Goal: Task Accomplishment & Management: Manage account settings

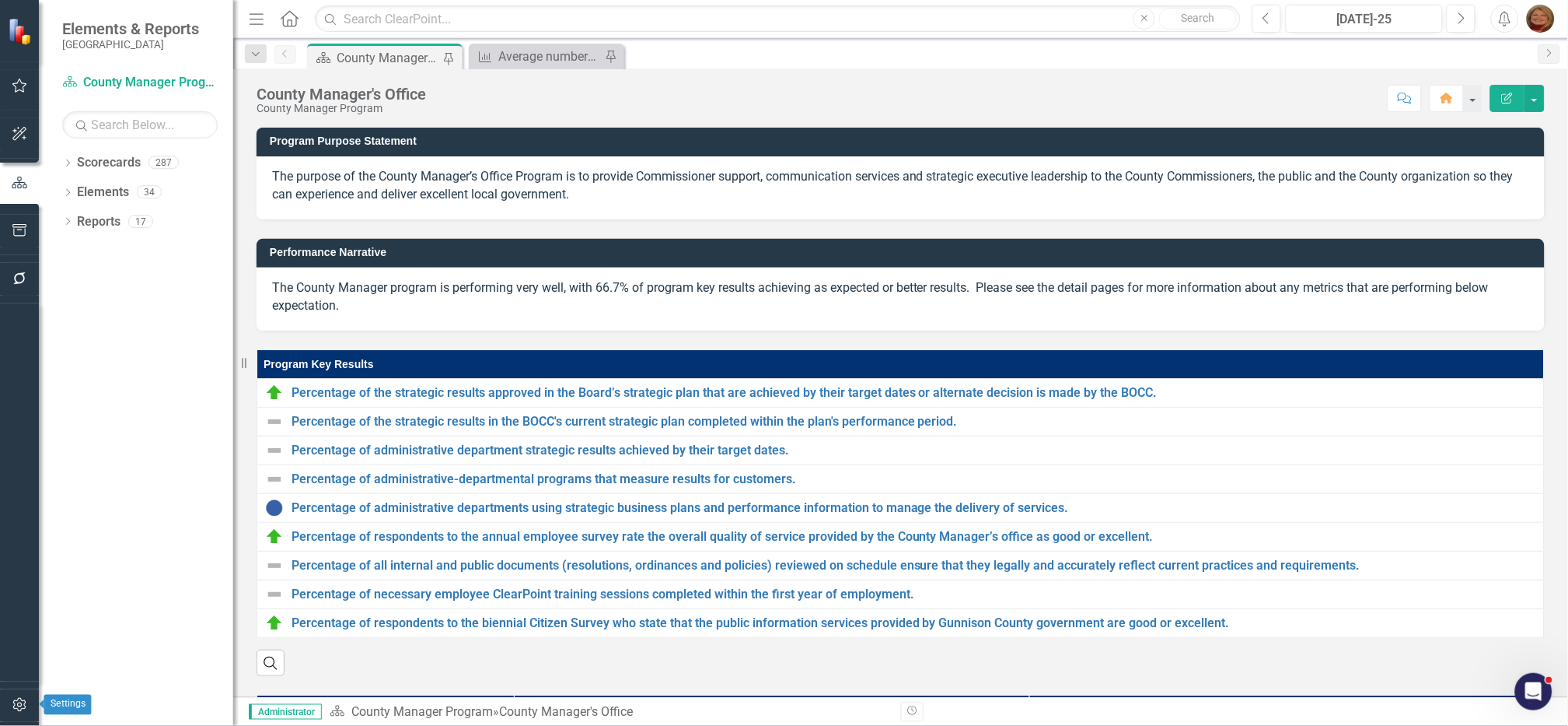
click at [14, 702] on icon "button" at bounding box center [19, 704] width 16 height 13
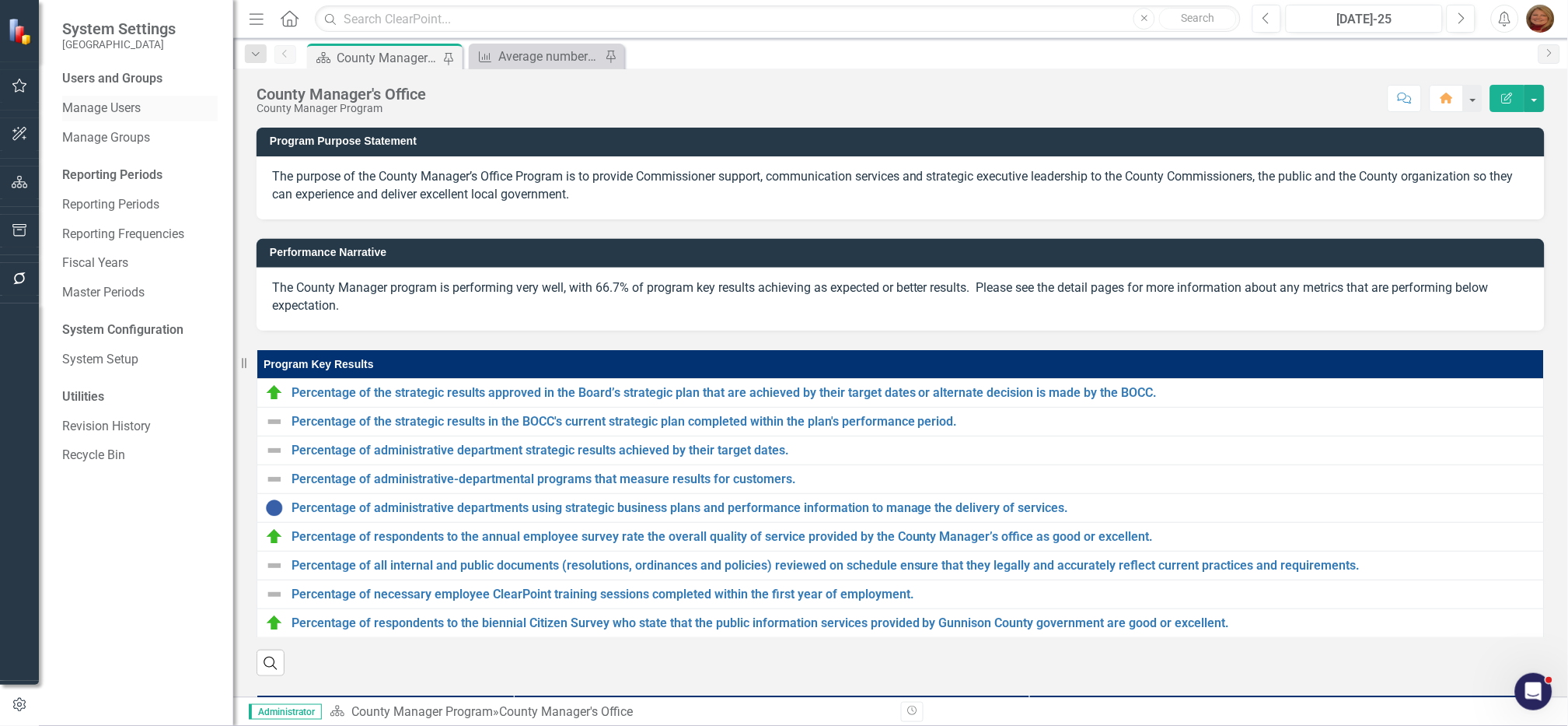
click at [122, 106] on link "Manage Users" at bounding box center [140, 108] width 155 height 18
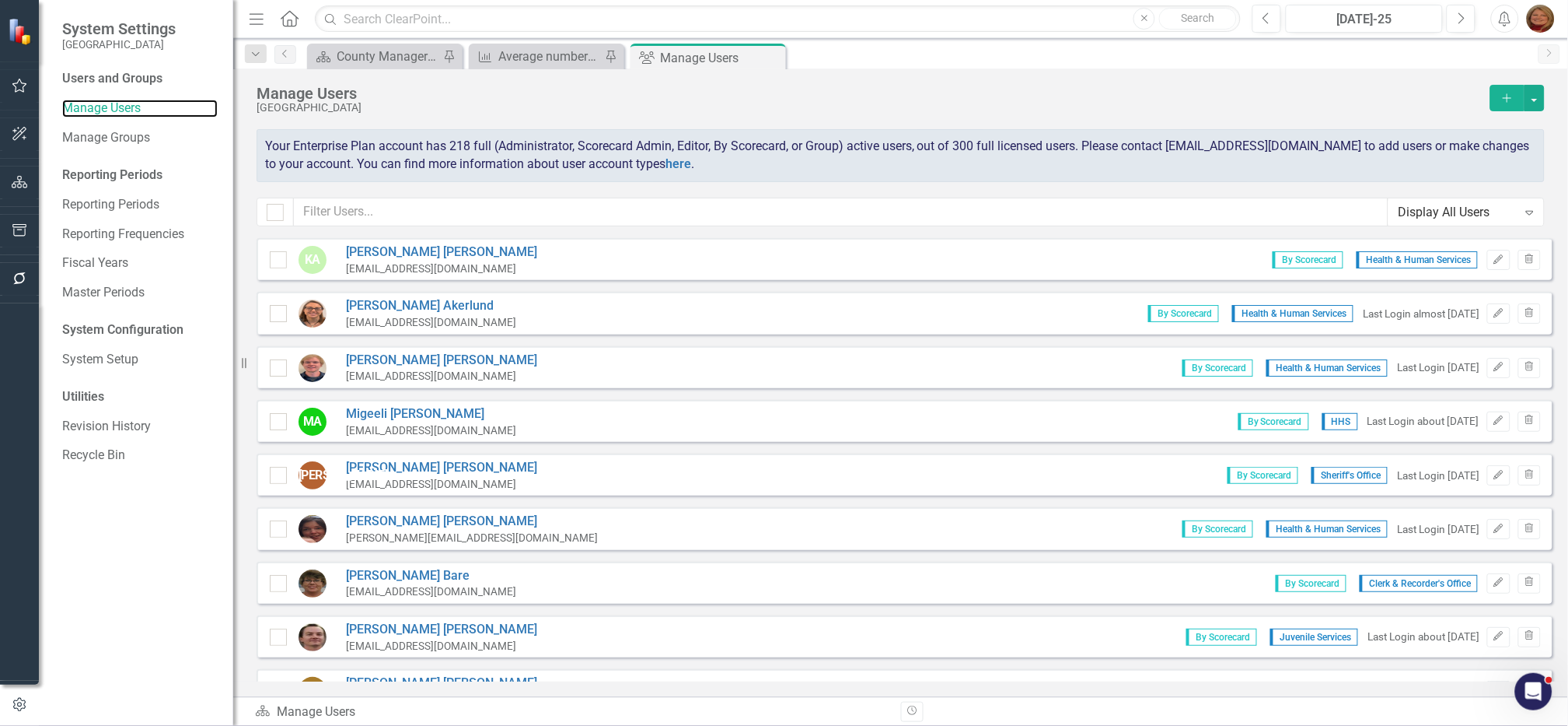
checkbox input "false"
click at [415, 220] on input "text" at bounding box center [841, 212] width 1095 height 29
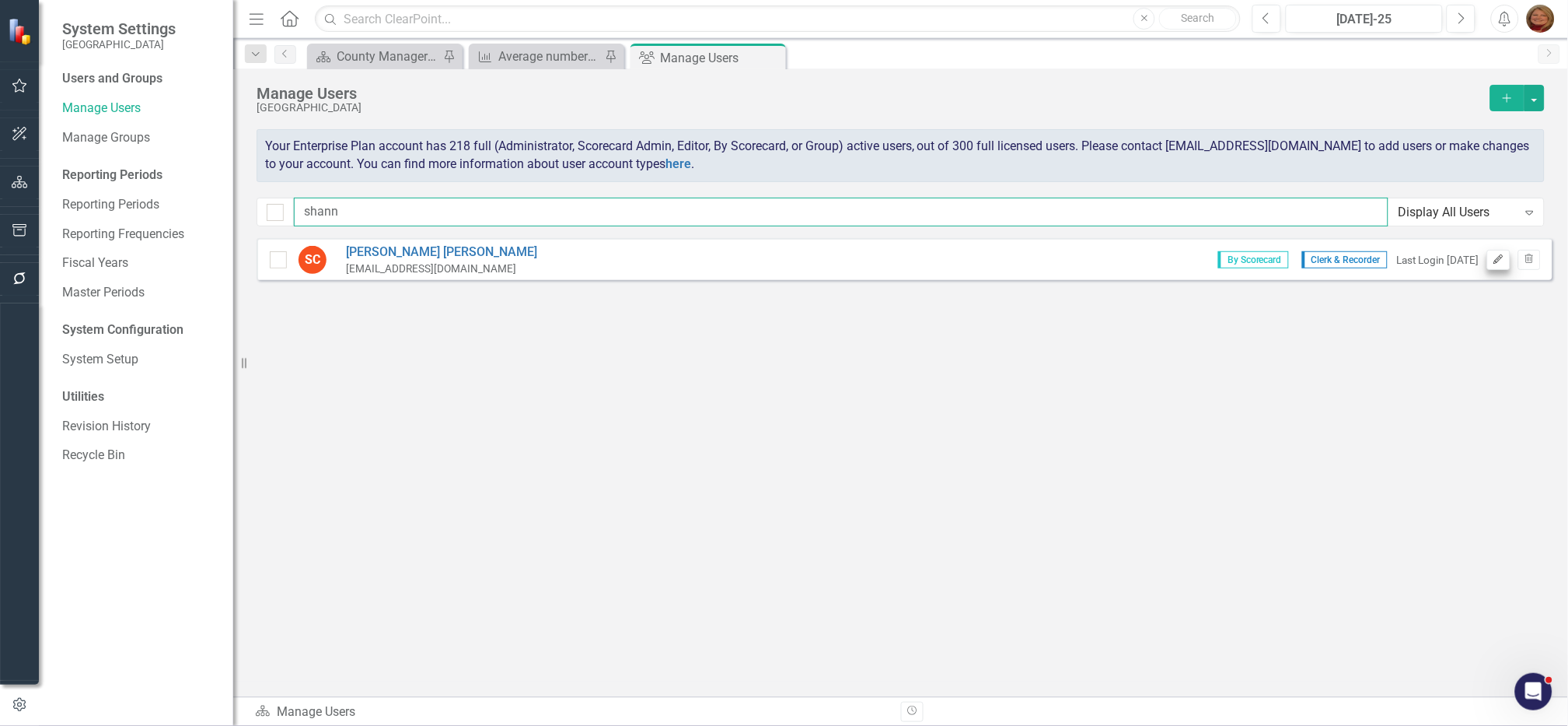
type input "shann"
click at [1493, 250] on button "Edit" at bounding box center [1498, 259] width 22 height 20
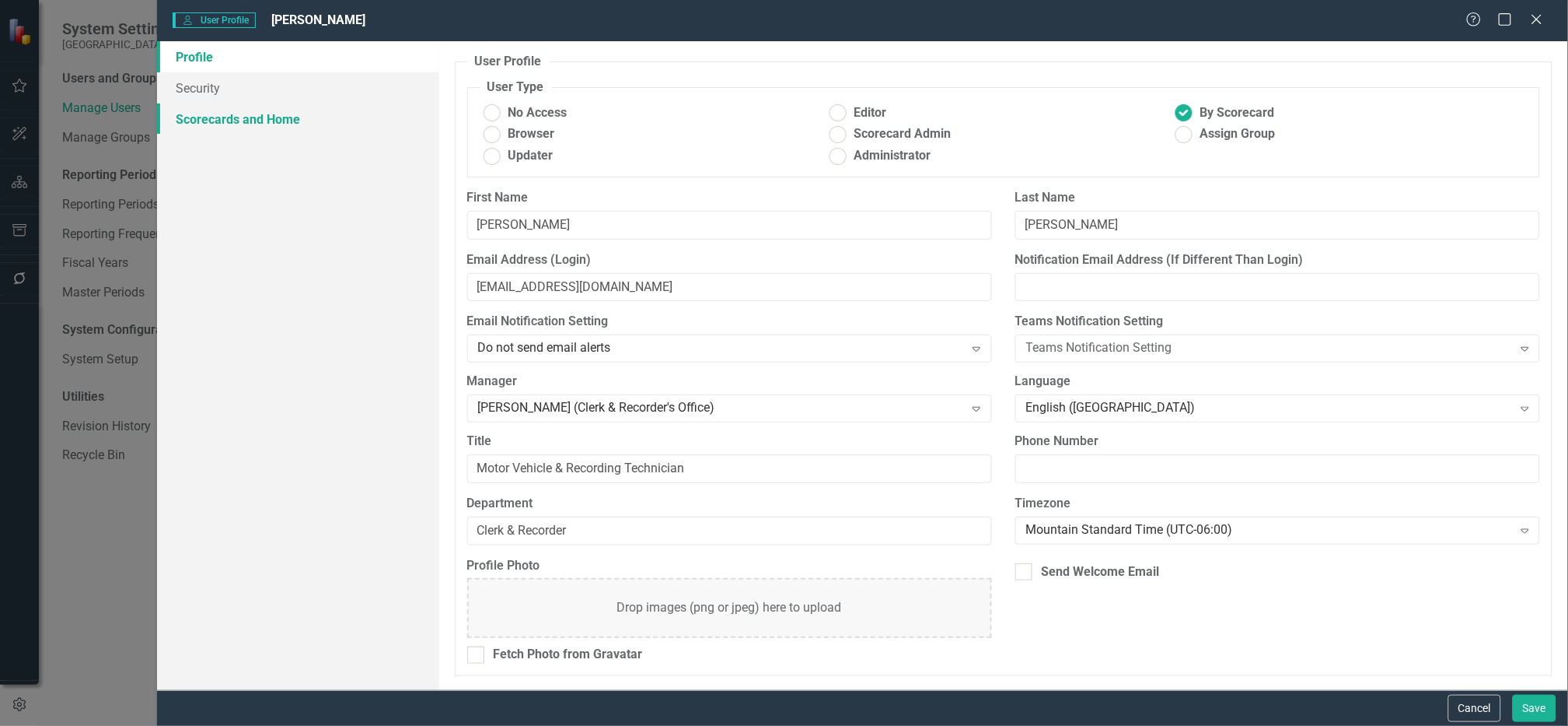
click at [267, 123] on link "Scorecards and Home" at bounding box center [298, 119] width 282 height 31
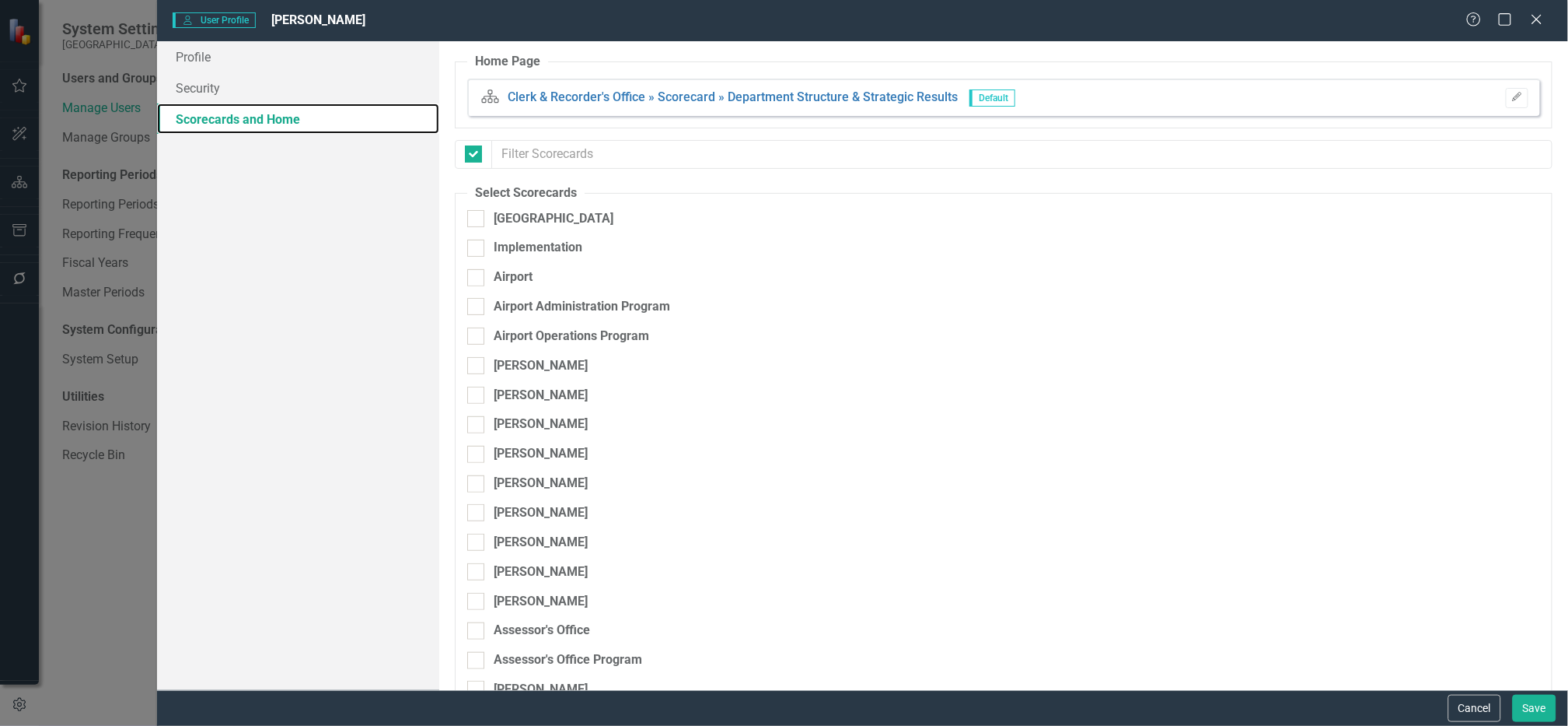
checkbox input "false"
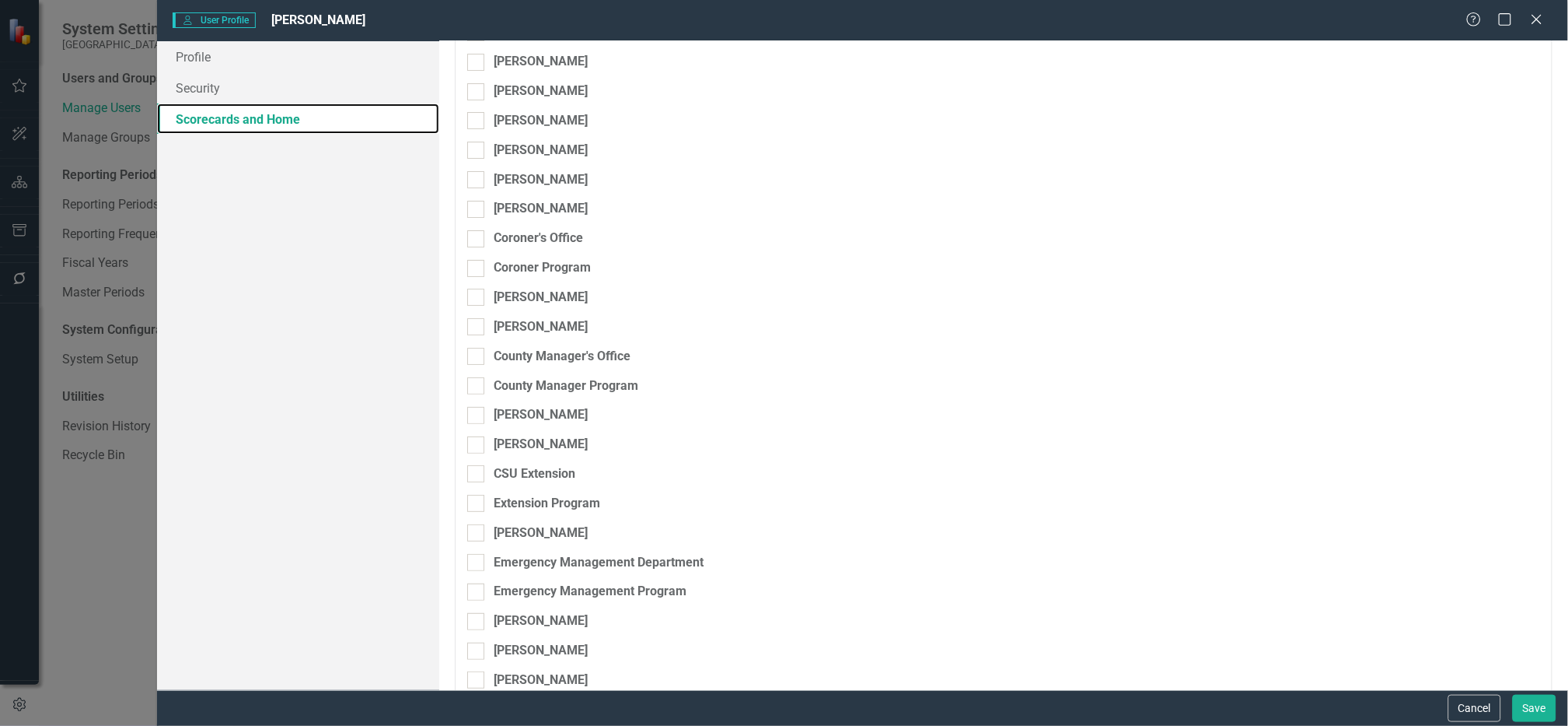
scroll to position [1944, 0]
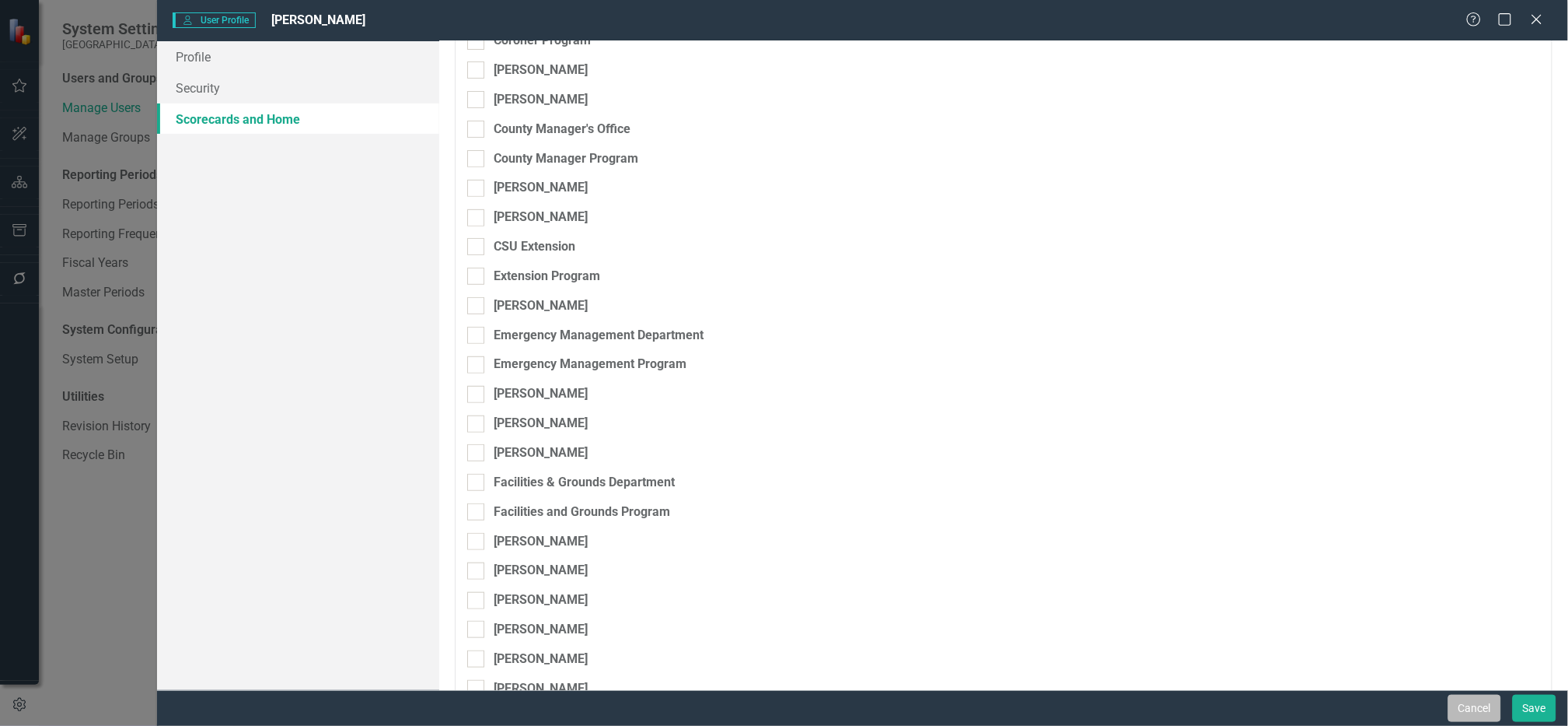
drag, startPoint x: 1480, startPoint y: 713, endPoint x: 1466, endPoint y: 698, distance: 20.5
click at [1479, 712] on button "Cancel" at bounding box center [1475, 708] width 53 height 27
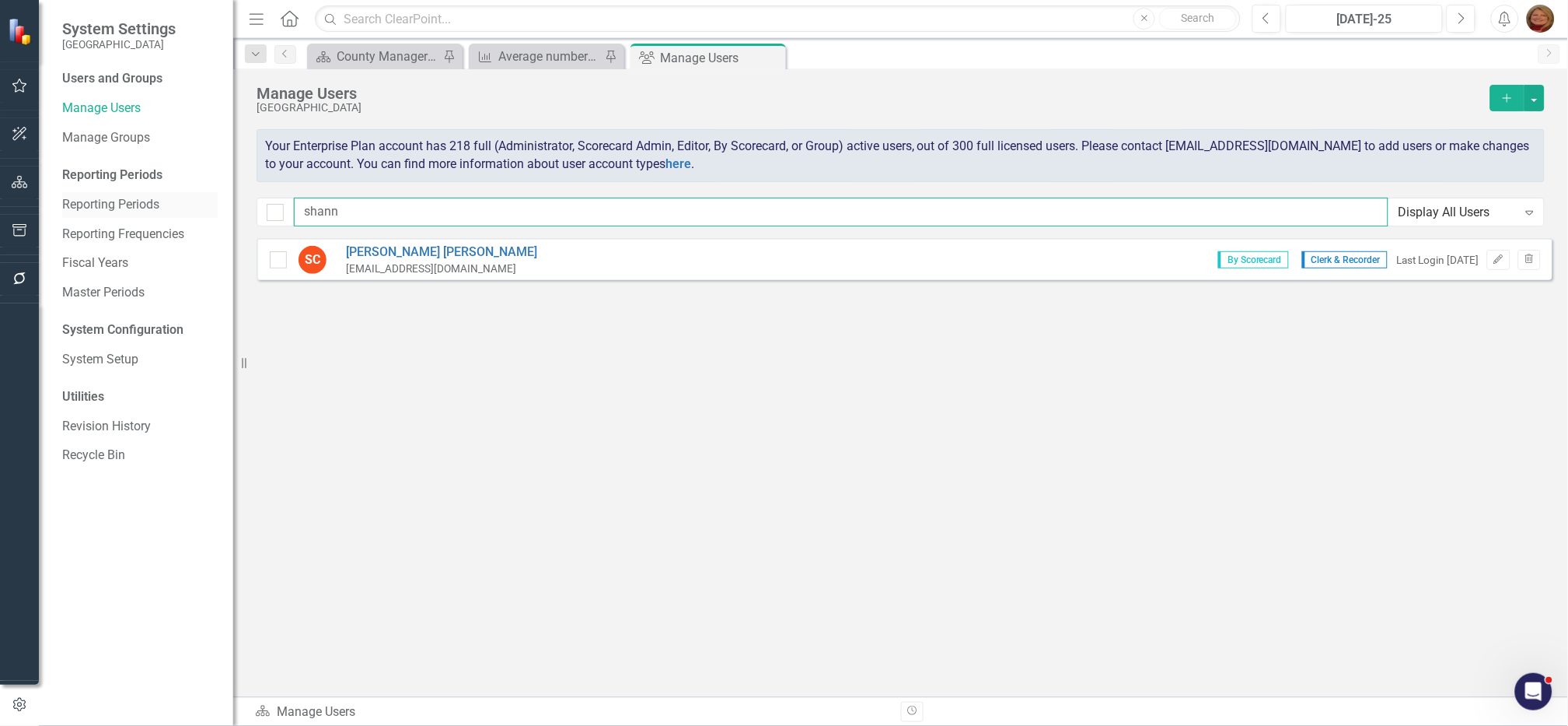
drag, startPoint x: 359, startPoint y: 213, endPoint x: 185, endPoint y: 208, distance: 174.1
click at [185, 218] on div "System Settings Gunnison County Users and Groups Manage Users Manage Groups Rep…" at bounding box center [784, 363] width 1568 height 726
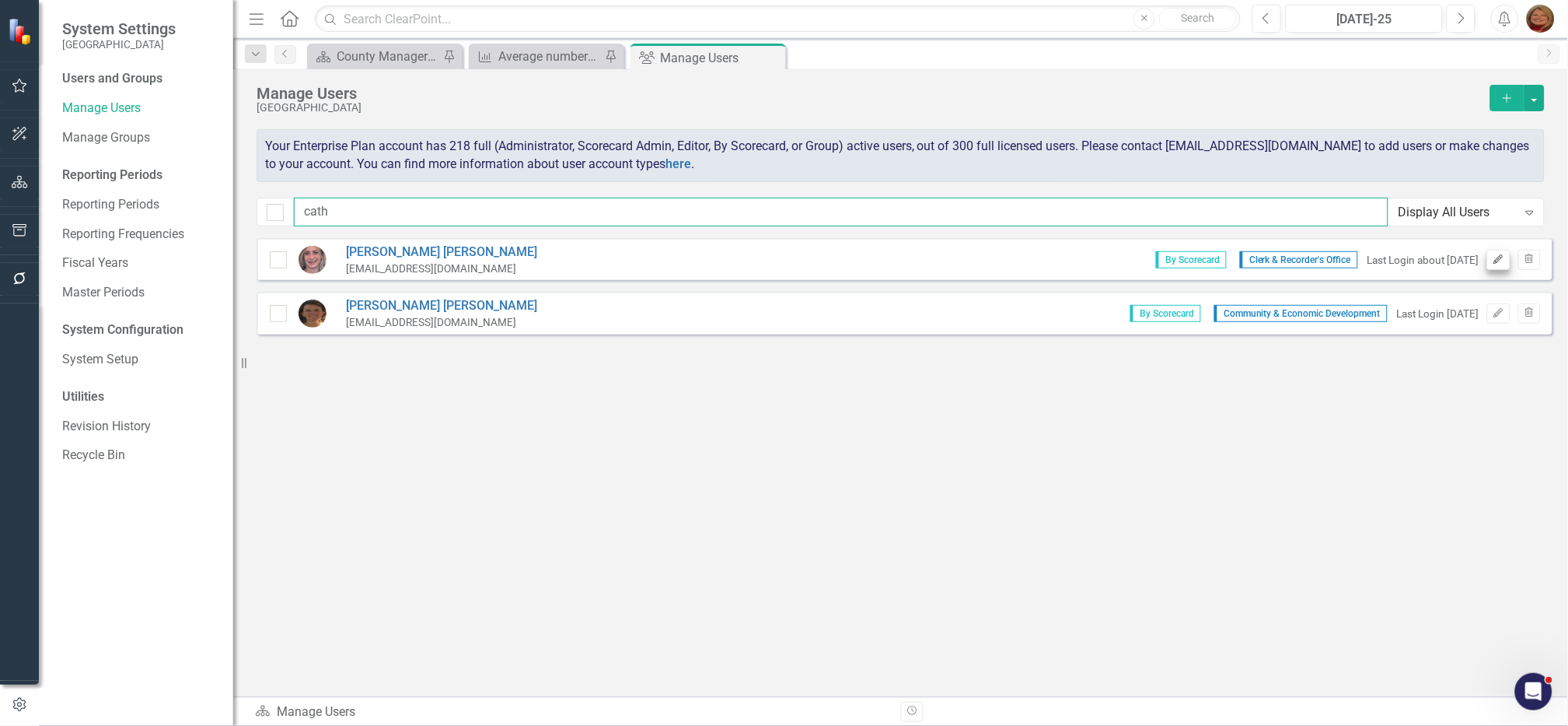
type input "cath"
click at [1502, 262] on icon "Edit" at bounding box center [1499, 260] width 12 height 10
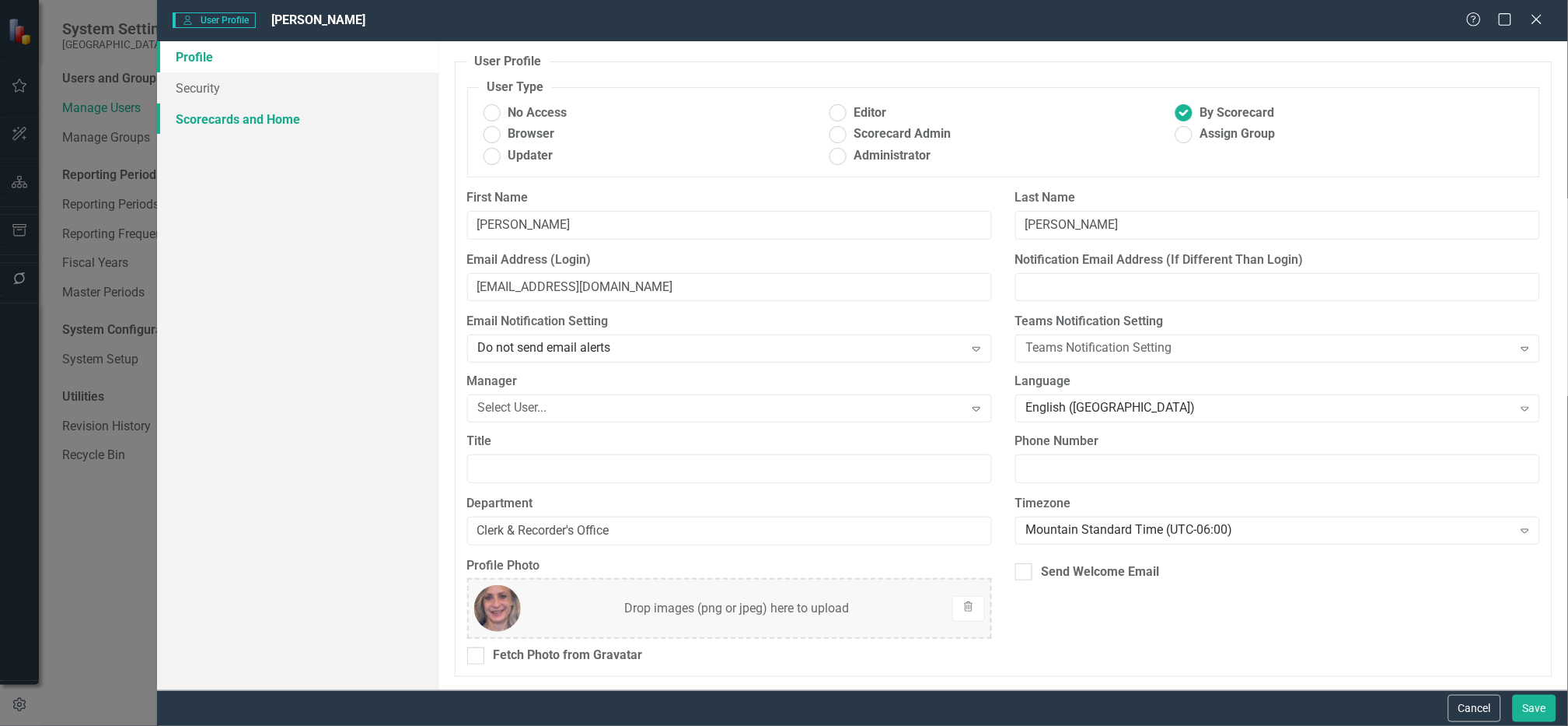
click at [275, 121] on link "Scorecards and Home" at bounding box center [298, 119] width 282 height 31
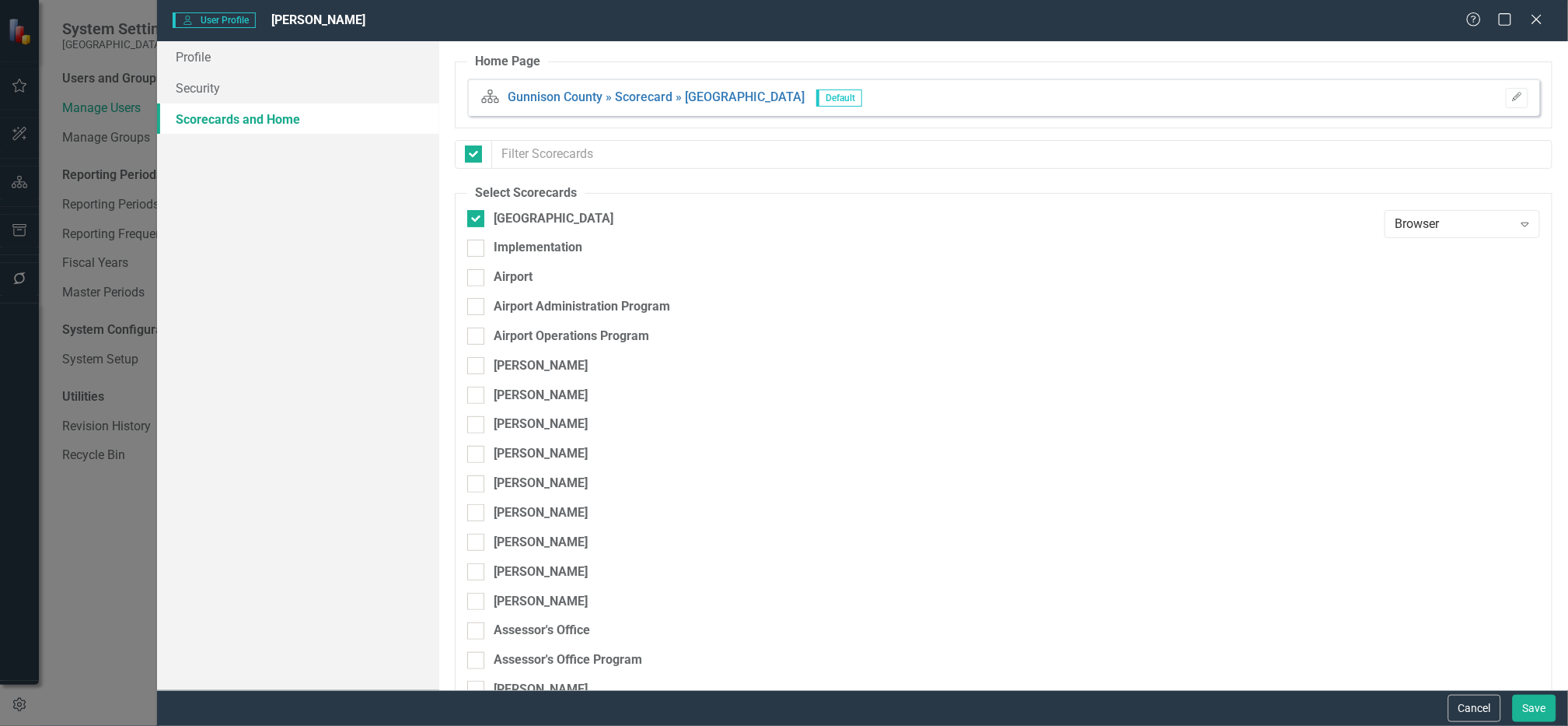
checkbox input "false"
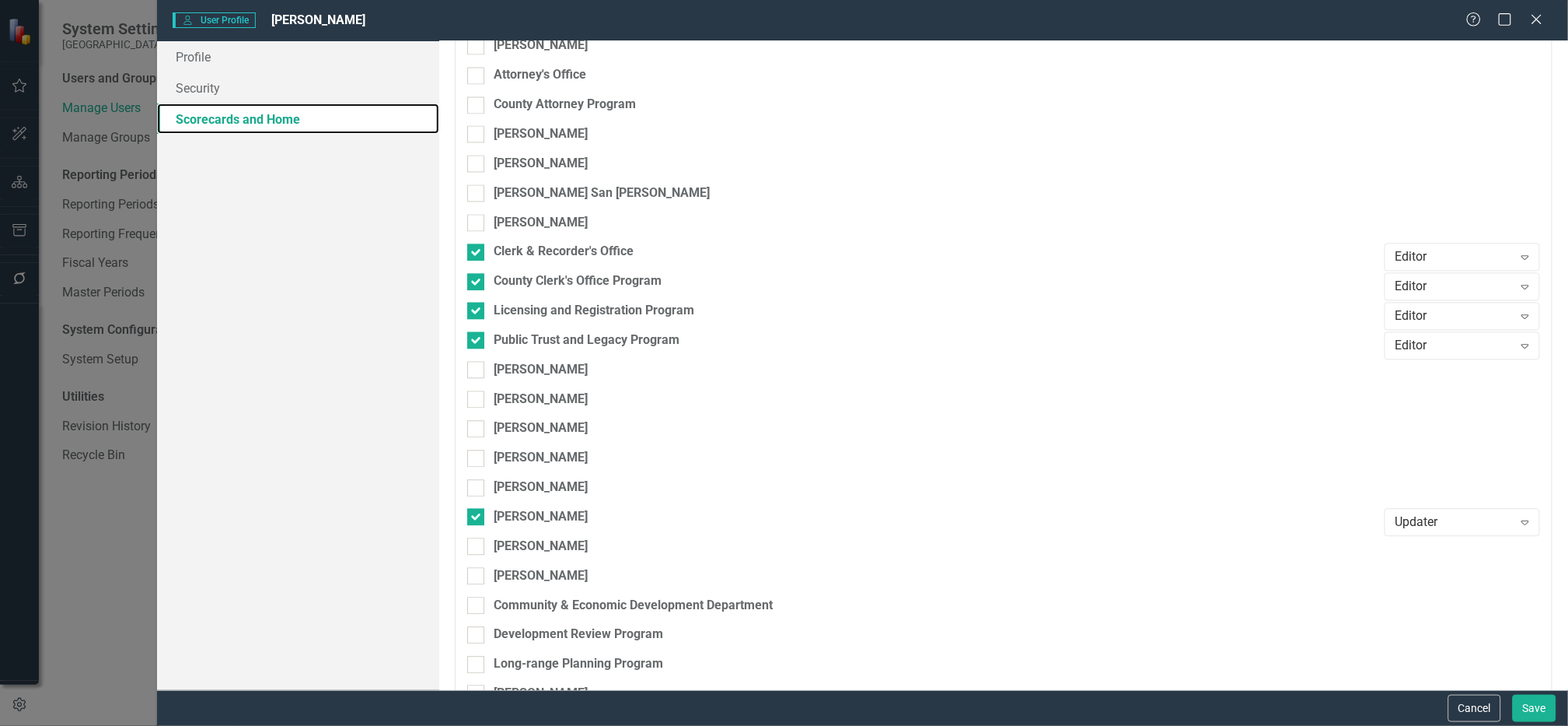
scroll to position [971, 0]
